Goal: Information Seeking & Learning: Find specific fact

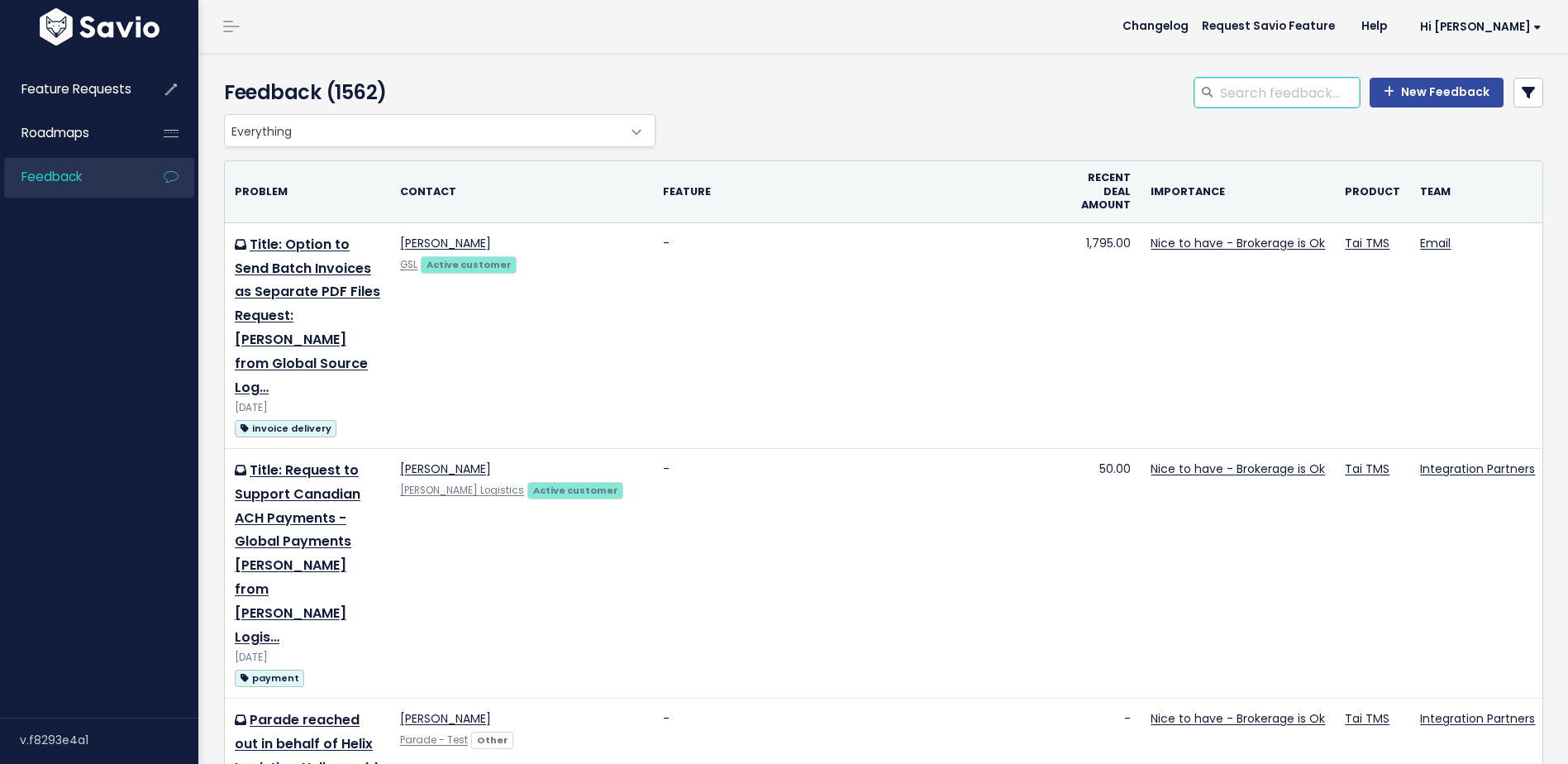
click at [1284, 97] on input "search" at bounding box center [1288, 93] width 141 height 30
type input "12'"
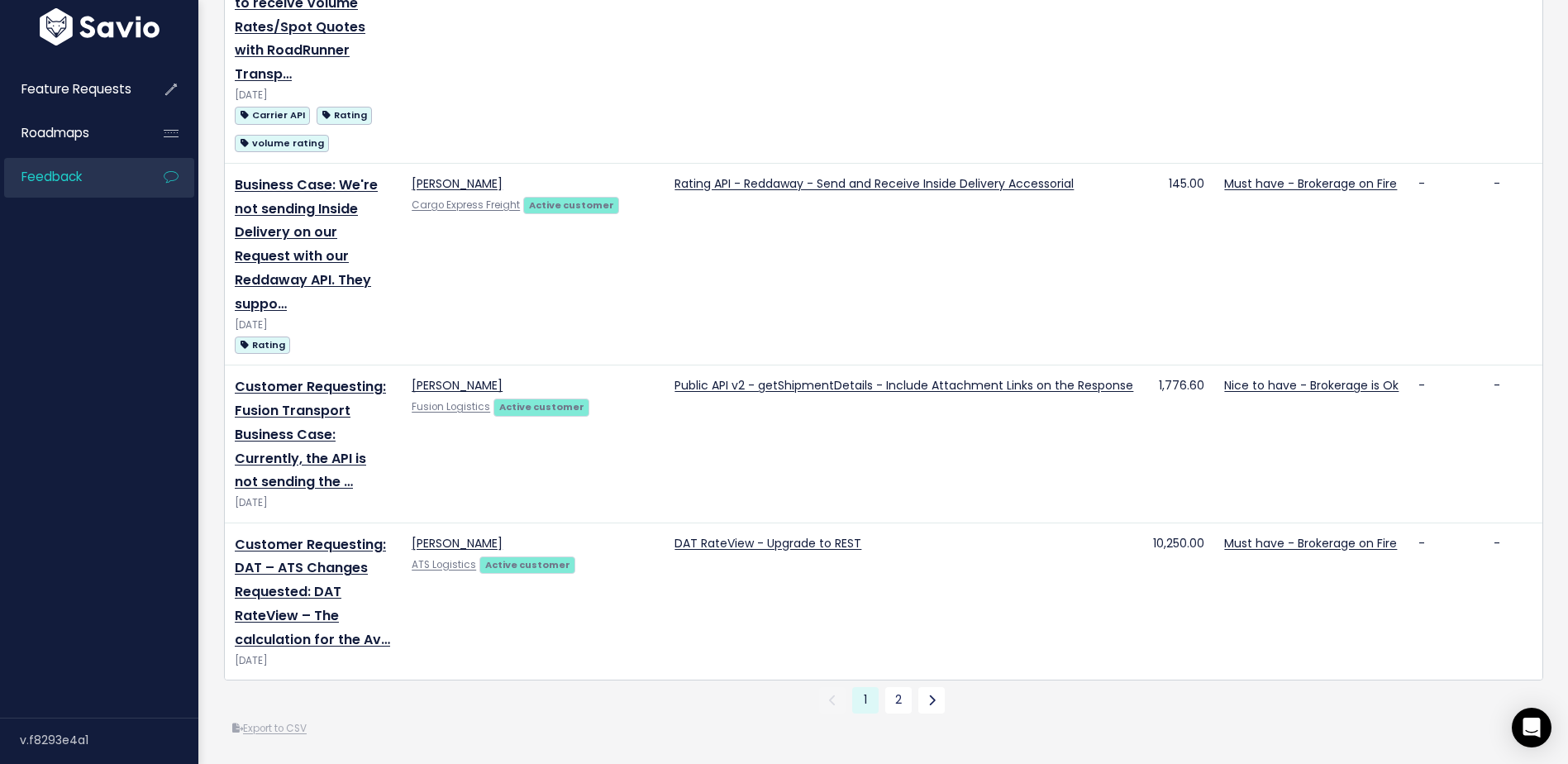
scroll to position [3582, 0]
click at [885, 692] on link "2" at bounding box center [898, 701] width 26 height 26
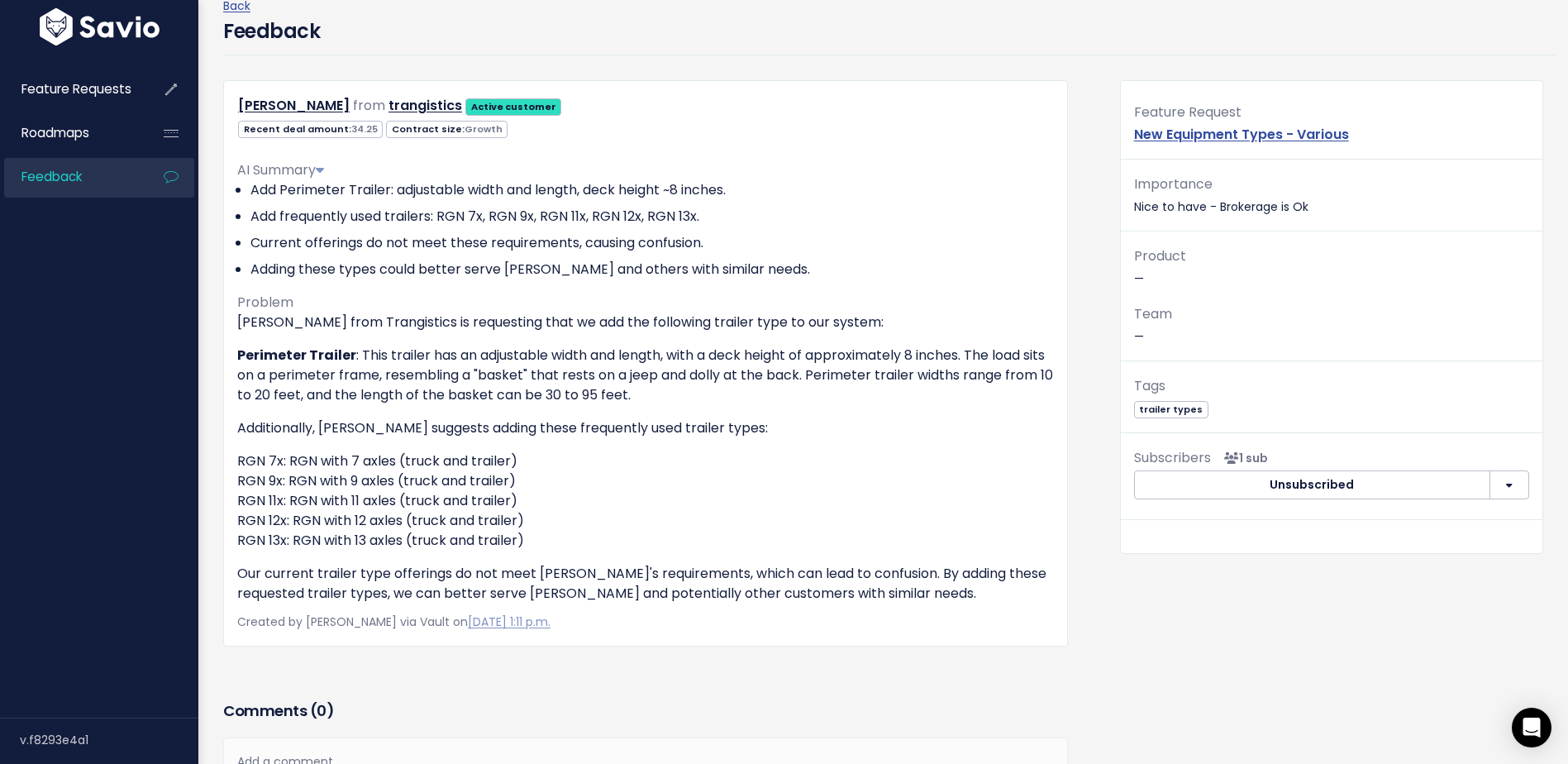
scroll to position [83, 0]
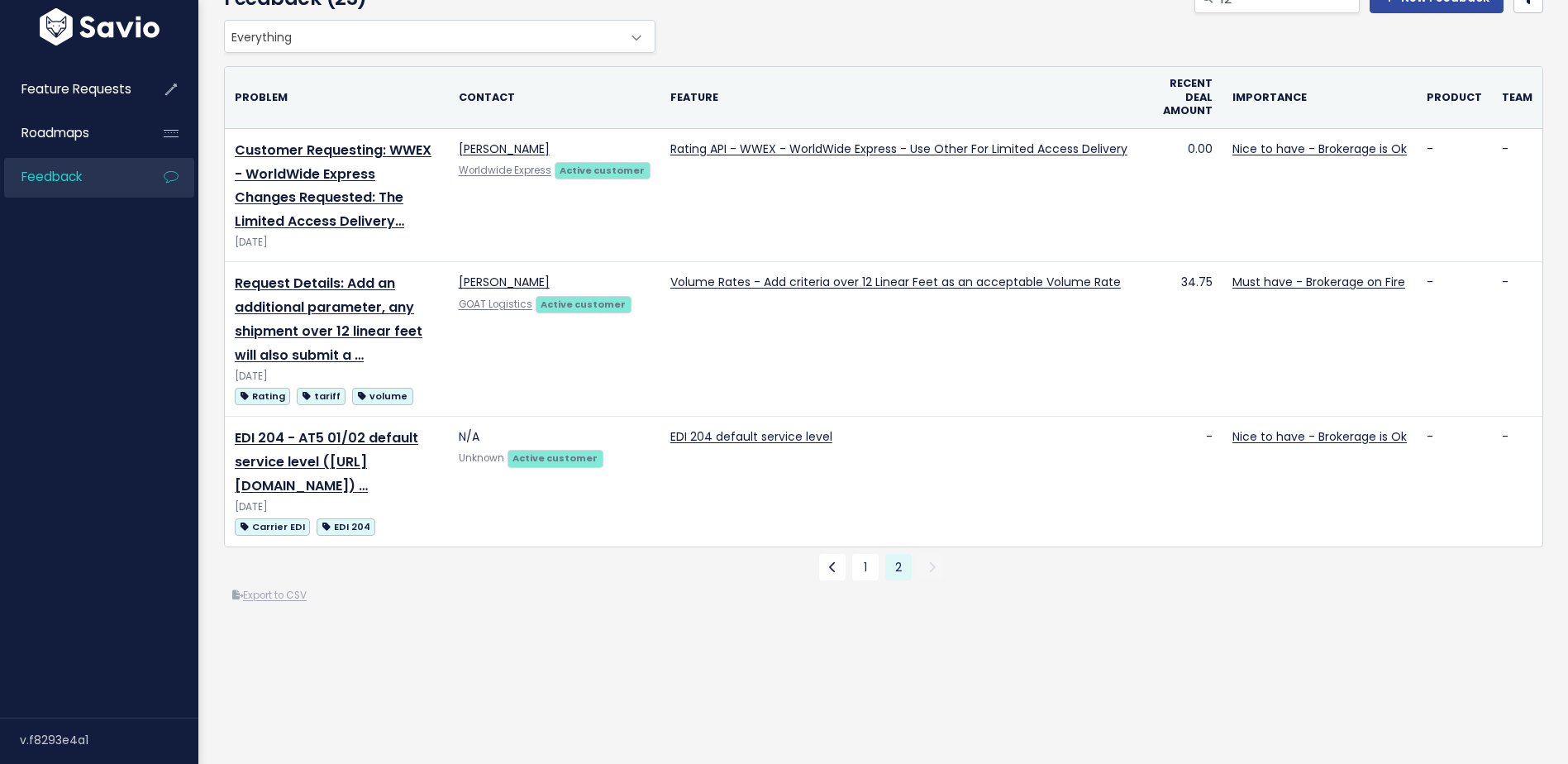
scroll to position [143, 0]
click at [862, 561] on link "1" at bounding box center [865, 567] width 26 height 26
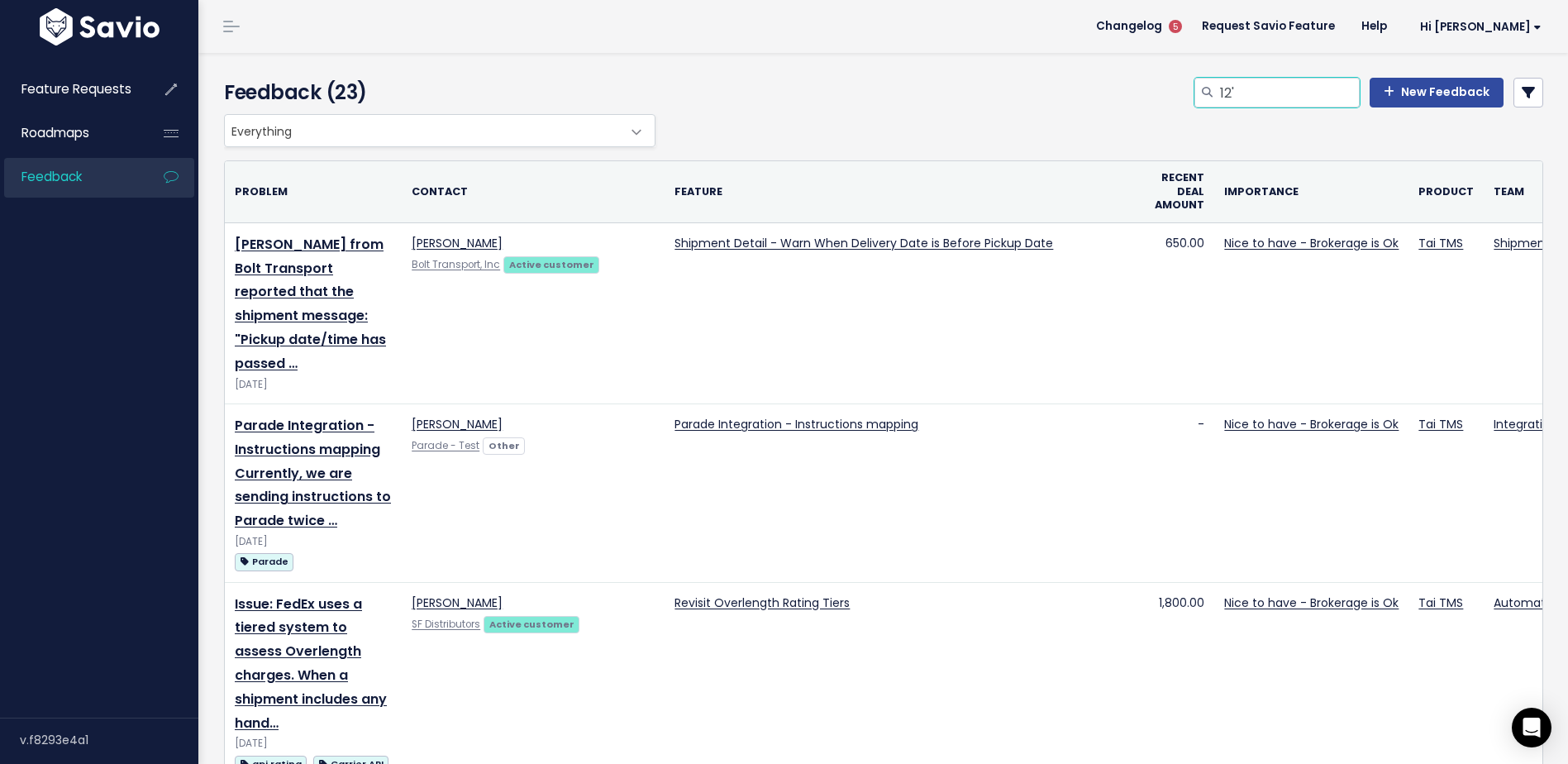
click at [1238, 84] on input "12'" at bounding box center [1288, 93] width 141 height 30
type input "24'"
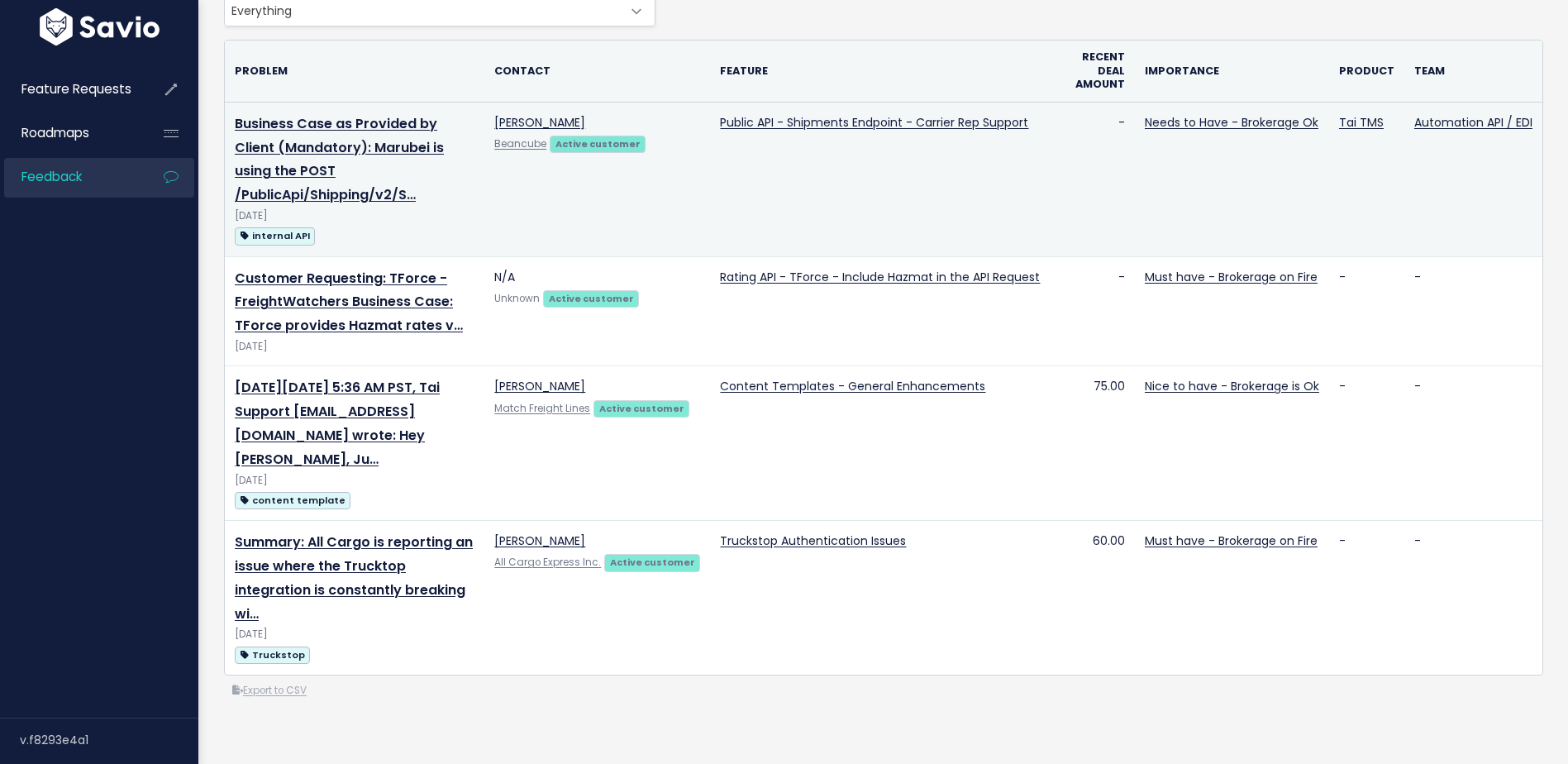
scroll to position [83, 0]
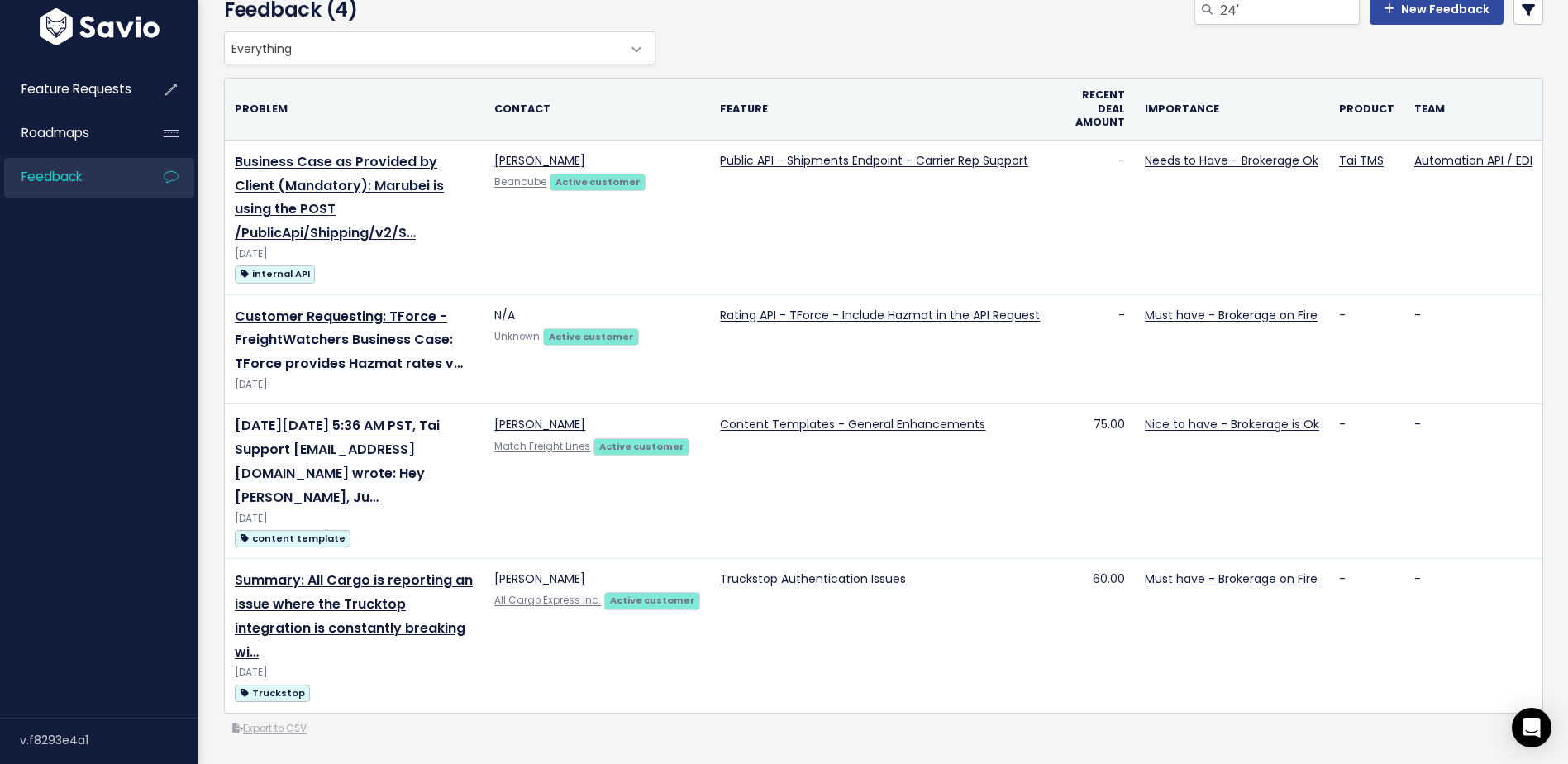
click at [1228, 26] on div "24' New Feedback" at bounding box center [1108, 13] width 897 height 36
click at [1230, 23] on input "24'" at bounding box center [1288, 10] width 141 height 30
type input "lg"
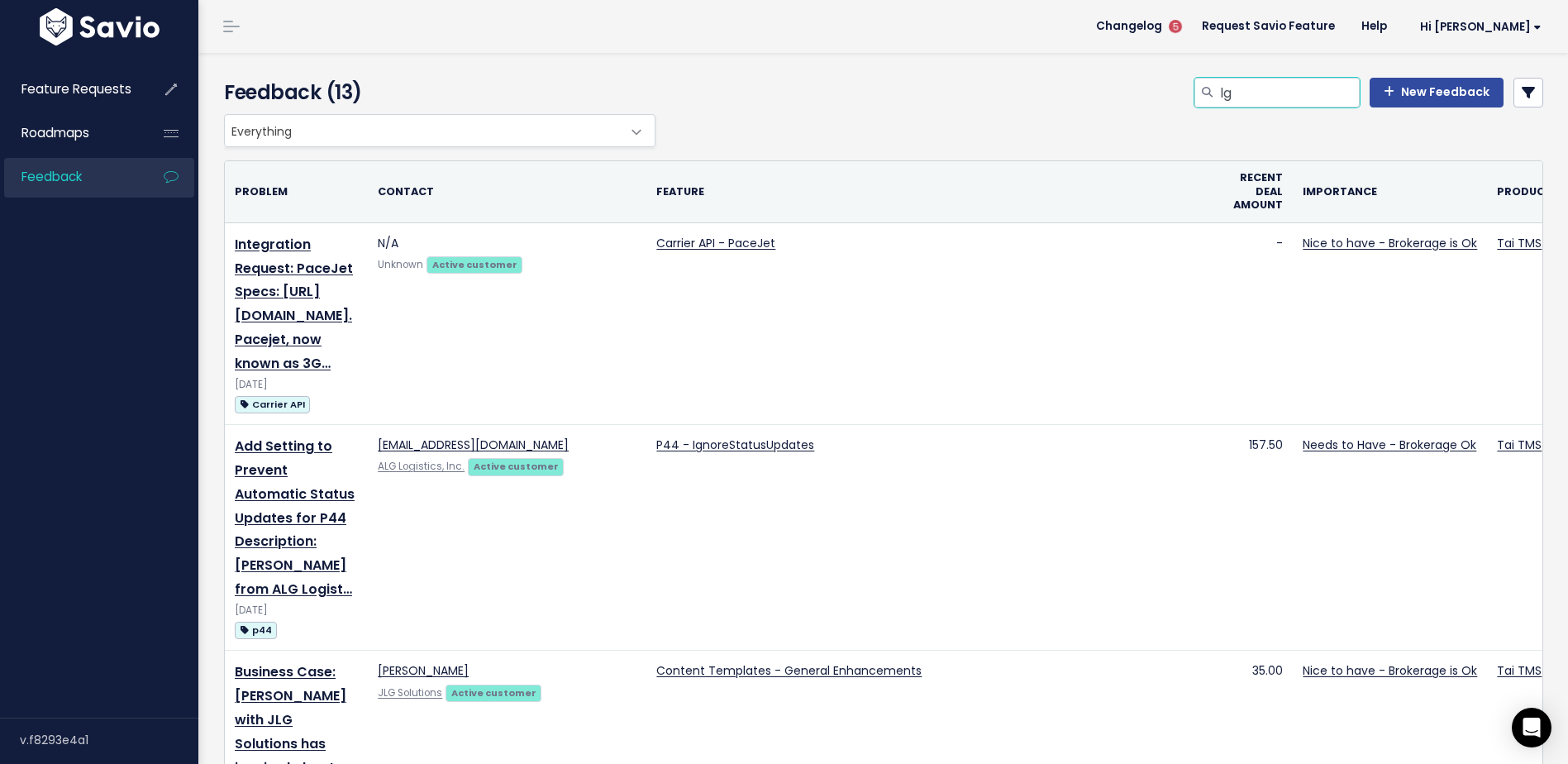
click at [1262, 94] on input "lg" at bounding box center [1288, 93] width 141 height 30
type input "26'"
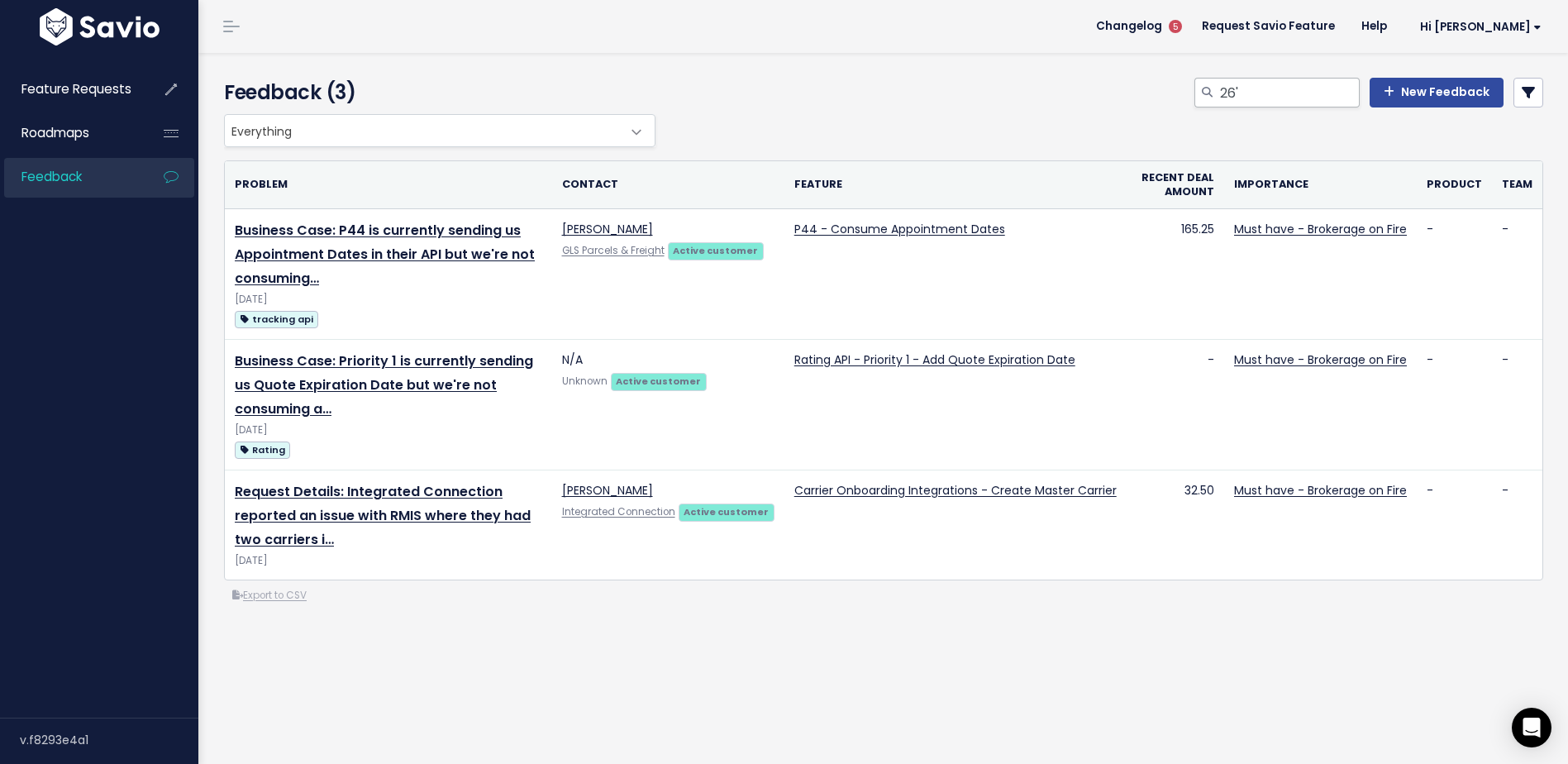
click at [1258, 107] on div "26' New Feedback" at bounding box center [1108, 96] width 897 height 36
click at [1258, 107] on input "26'" at bounding box center [1288, 93] width 141 height 30
click at [1242, 98] on input "st" at bounding box center [1288, 93] width 141 height 30
type input "straight truck"
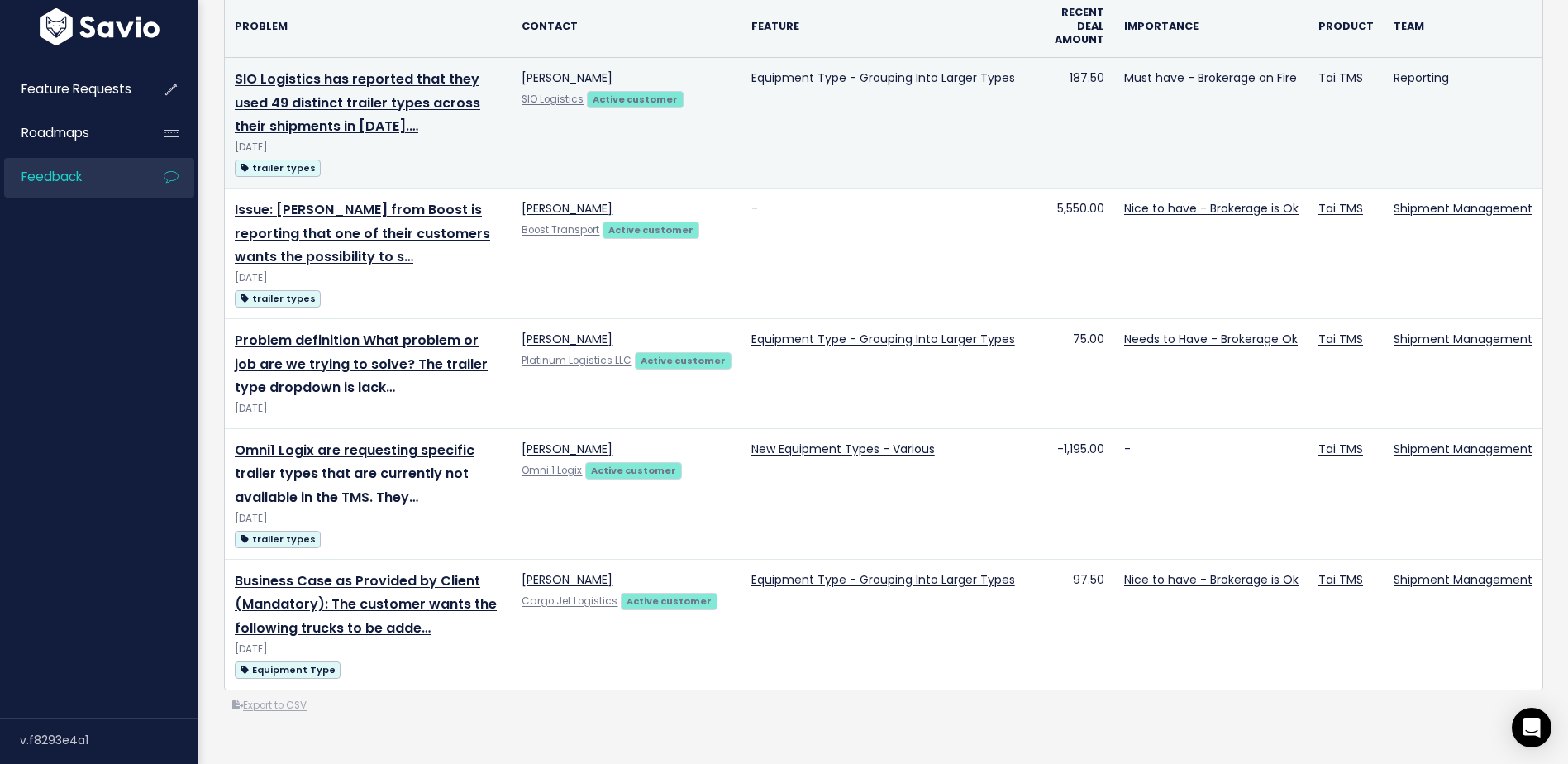
scroll to position [248, 0]
